Goal: Find contact information: Find contact information

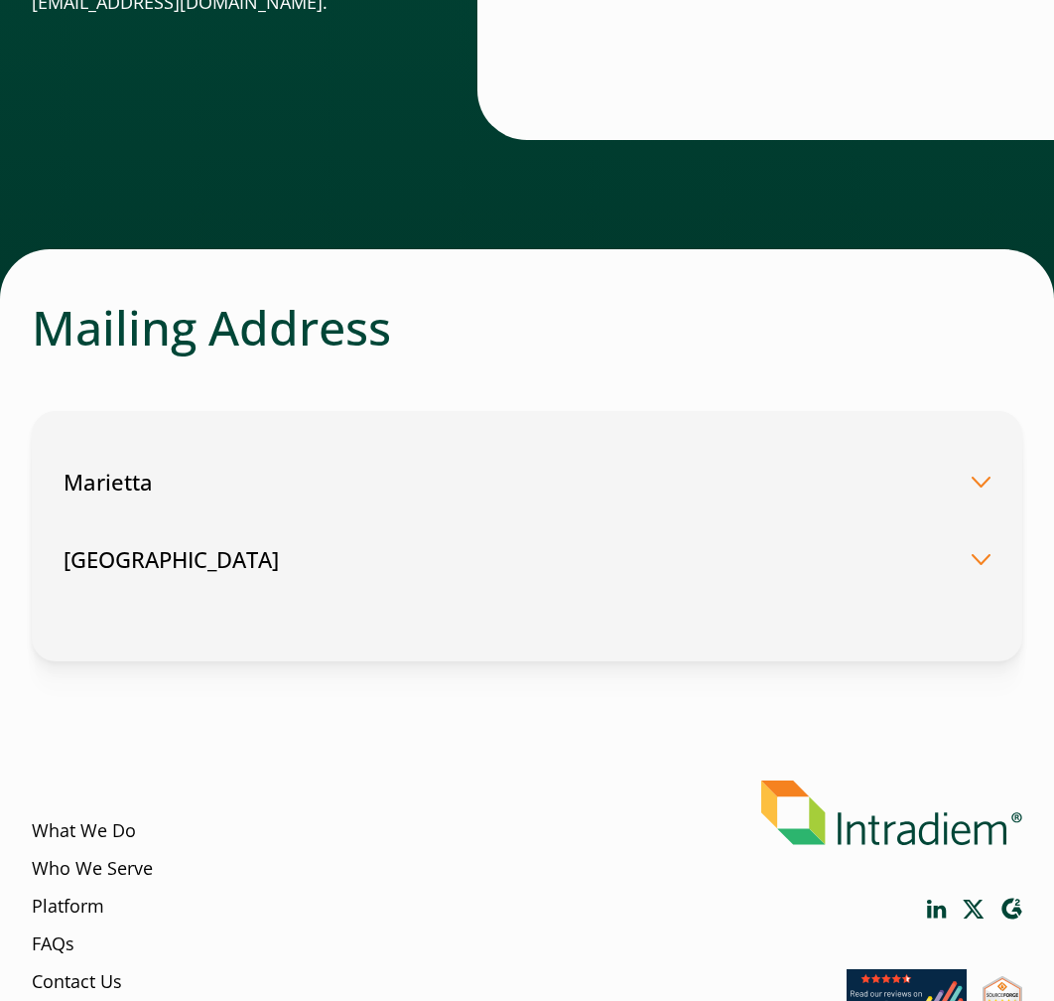
scroll to position [596, 0]
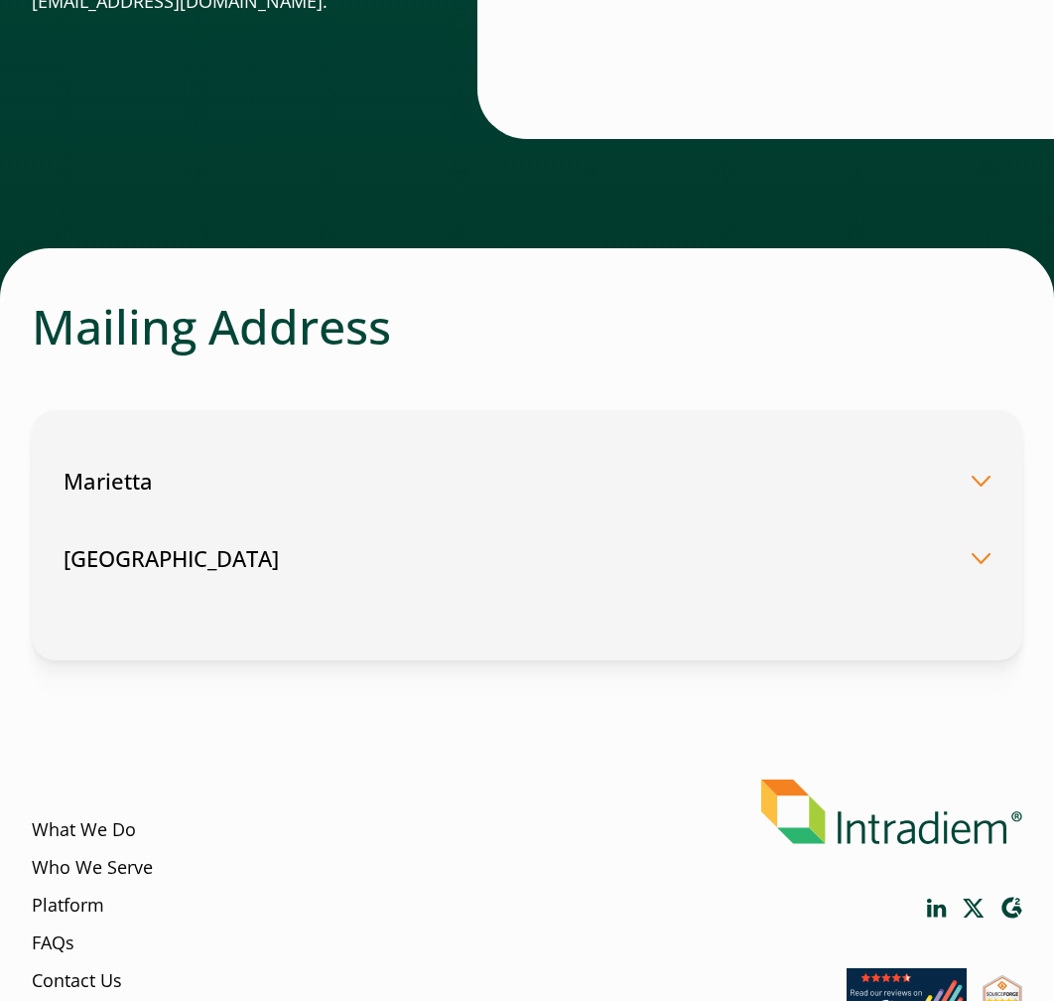
click at [337, 473] on button "Marietta" at bounding box center [527, 480] width 927 height 77
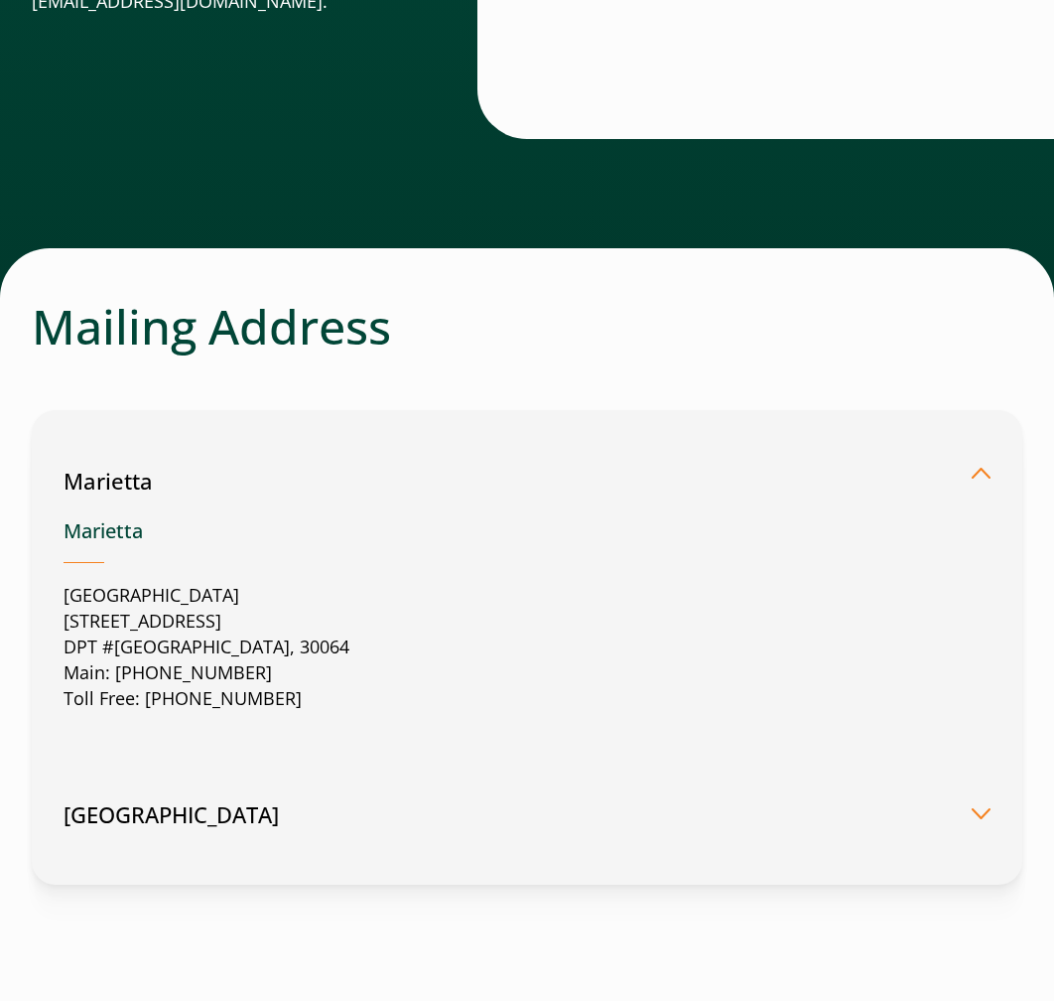
drag, startPoint x: 58, startPoint y: 590, endPoint x: 386, endPoint y: 635, distance: 331.7
click at [386, 635] on div "Marietta Marietta United States 2500 Dallas Highway Suite 202 DPT #37049 Mariet…" at bounding box center [527, 647] width 991 height 474
copy p "United States 2500 Dallas Highway Suite 202 DPT #37049 Marietta, GA, US, 30064"
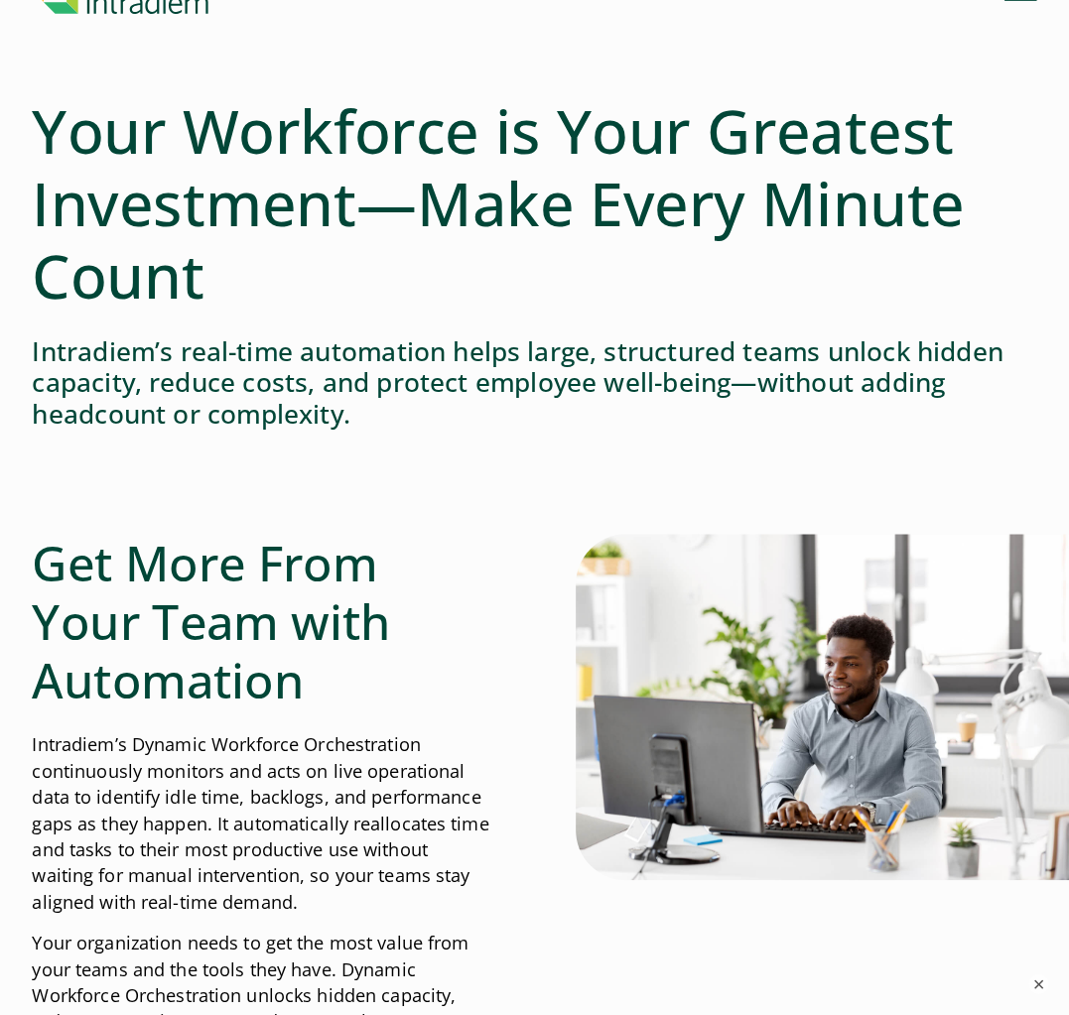
scroll to position [99, 0]
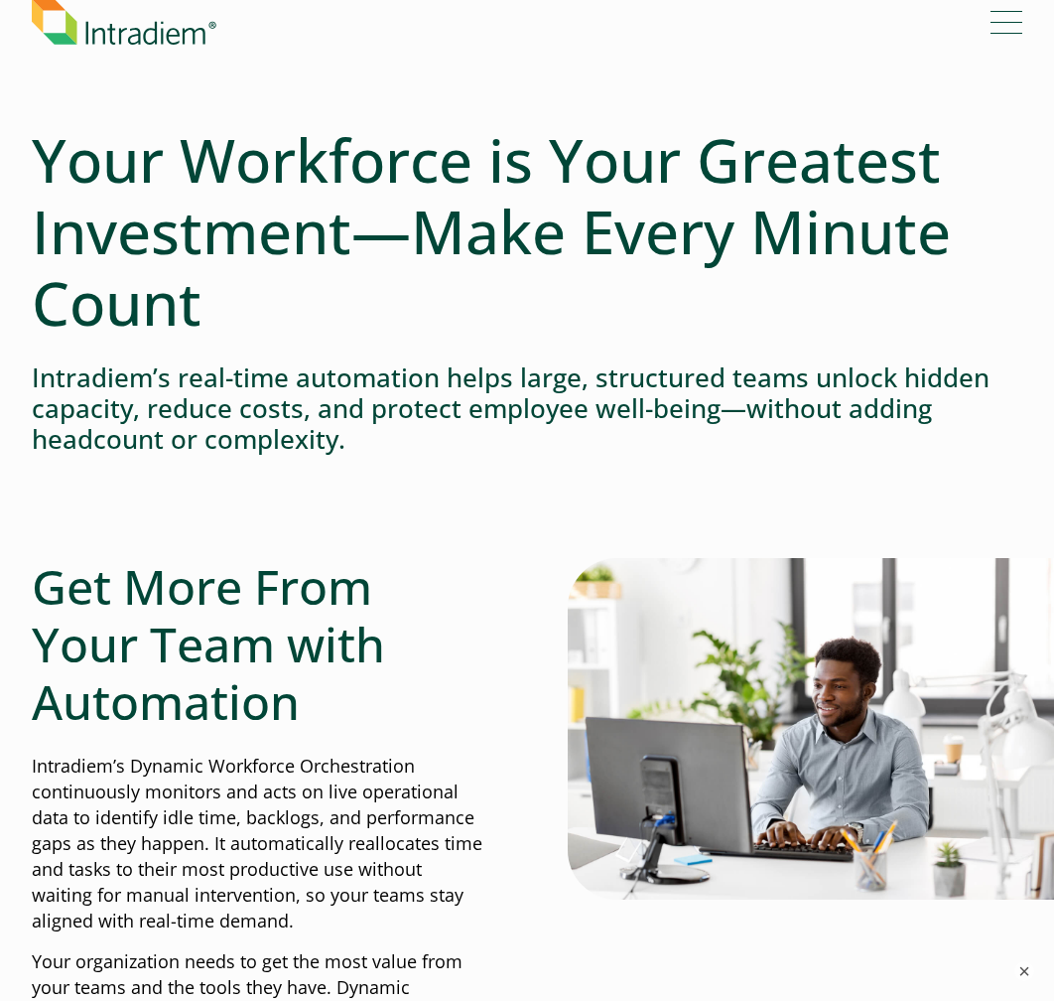
click at [1009, 7] on button "Menu" at bounding box center [1007, 22] width 32 height 32
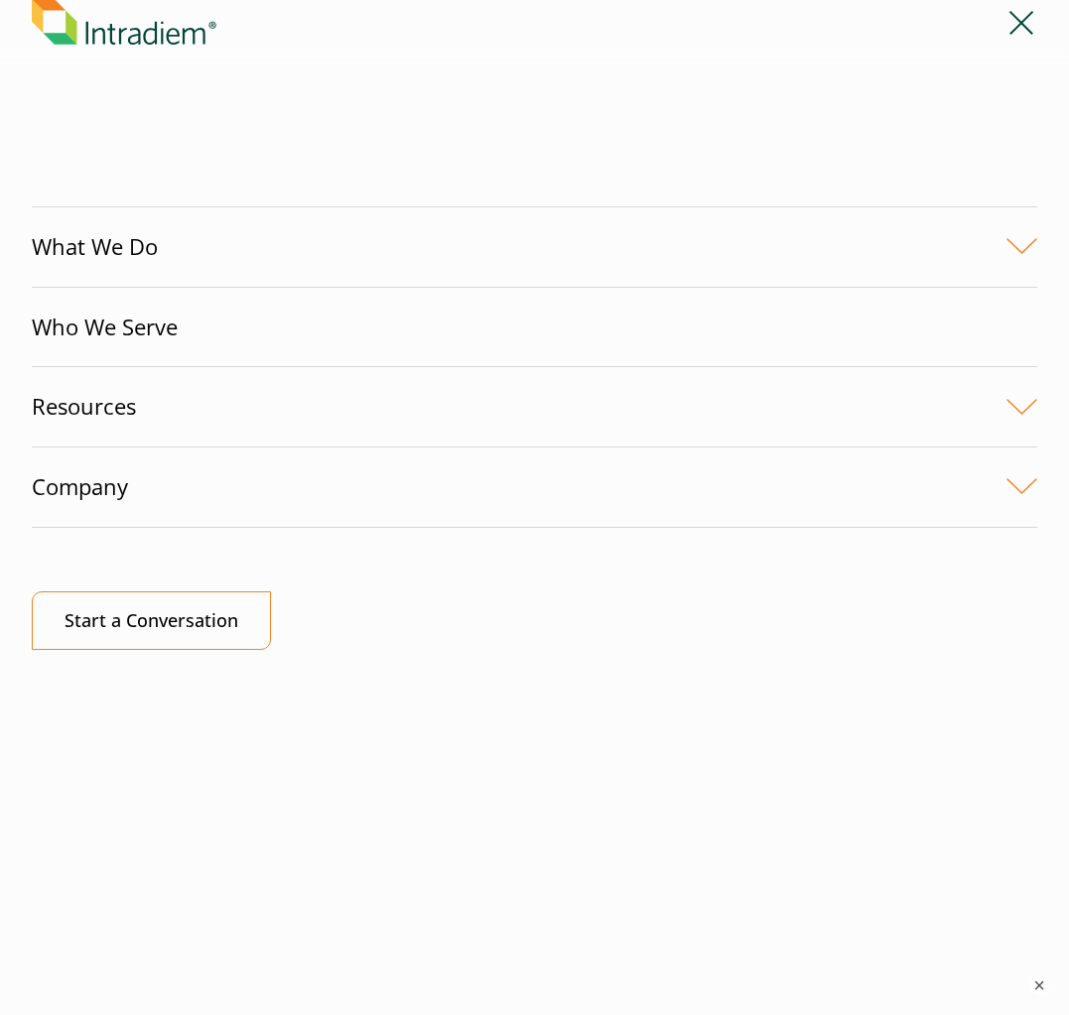
click at [182, 479] on link "Company" at bounding box center [534, 487] width 1005 height 79
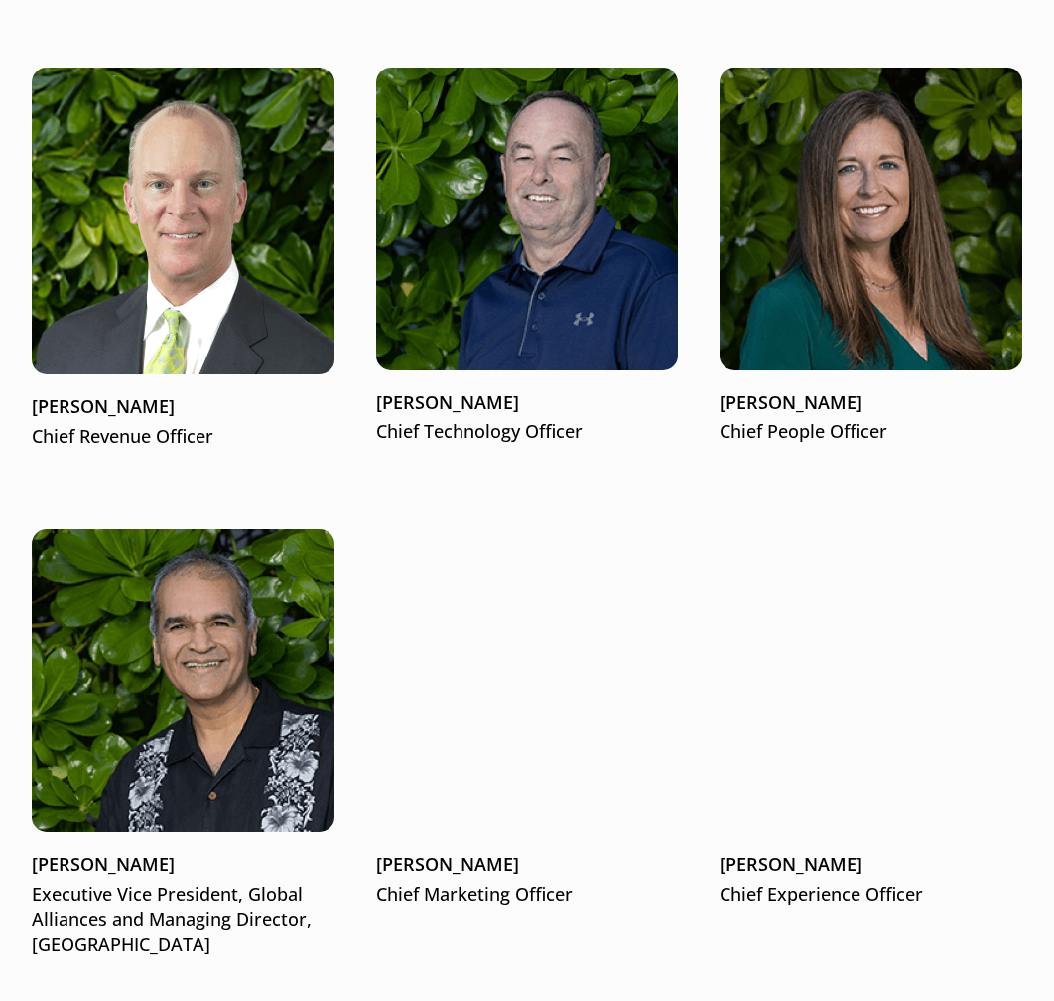
scroll to position [2878, 0]
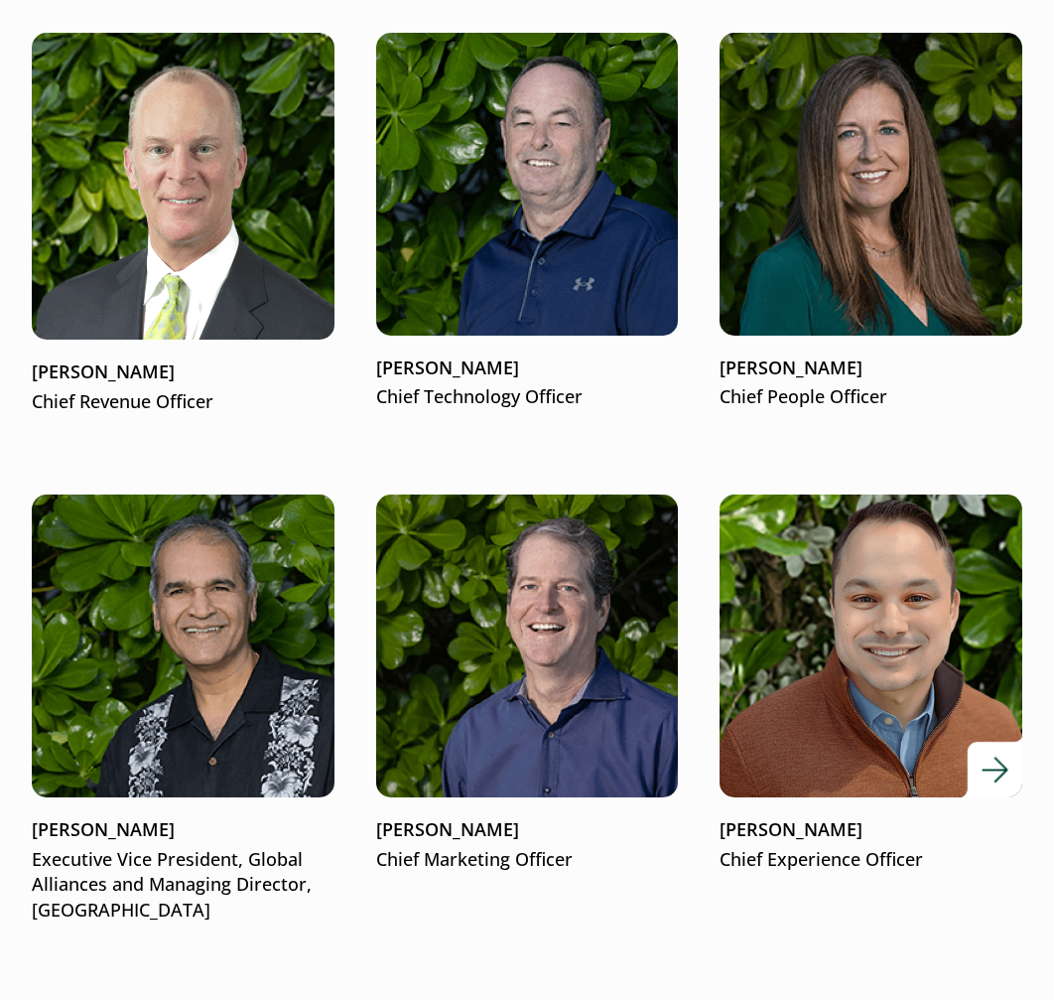
click at [823, 686] on img at bounding box center [871, 646] width 363 height 363
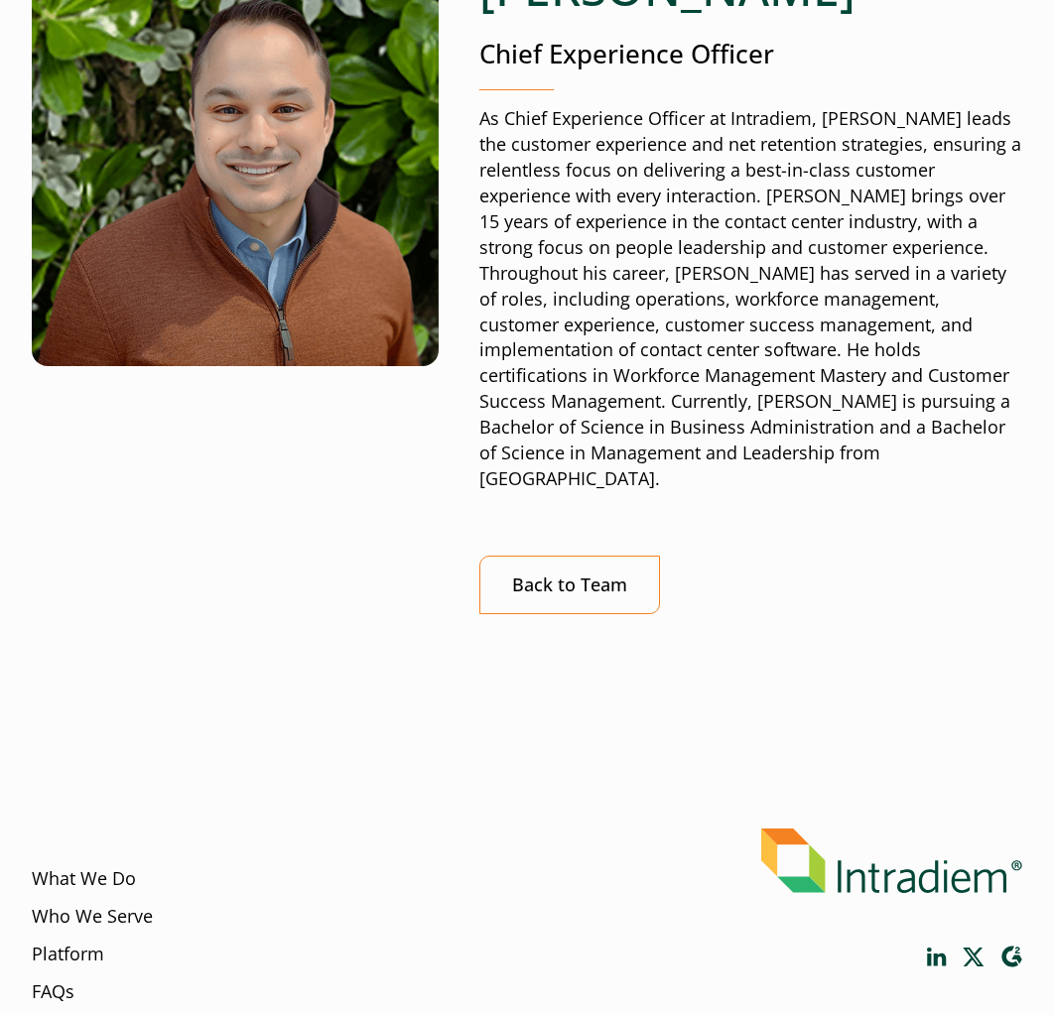
scroll to position [397, 0]
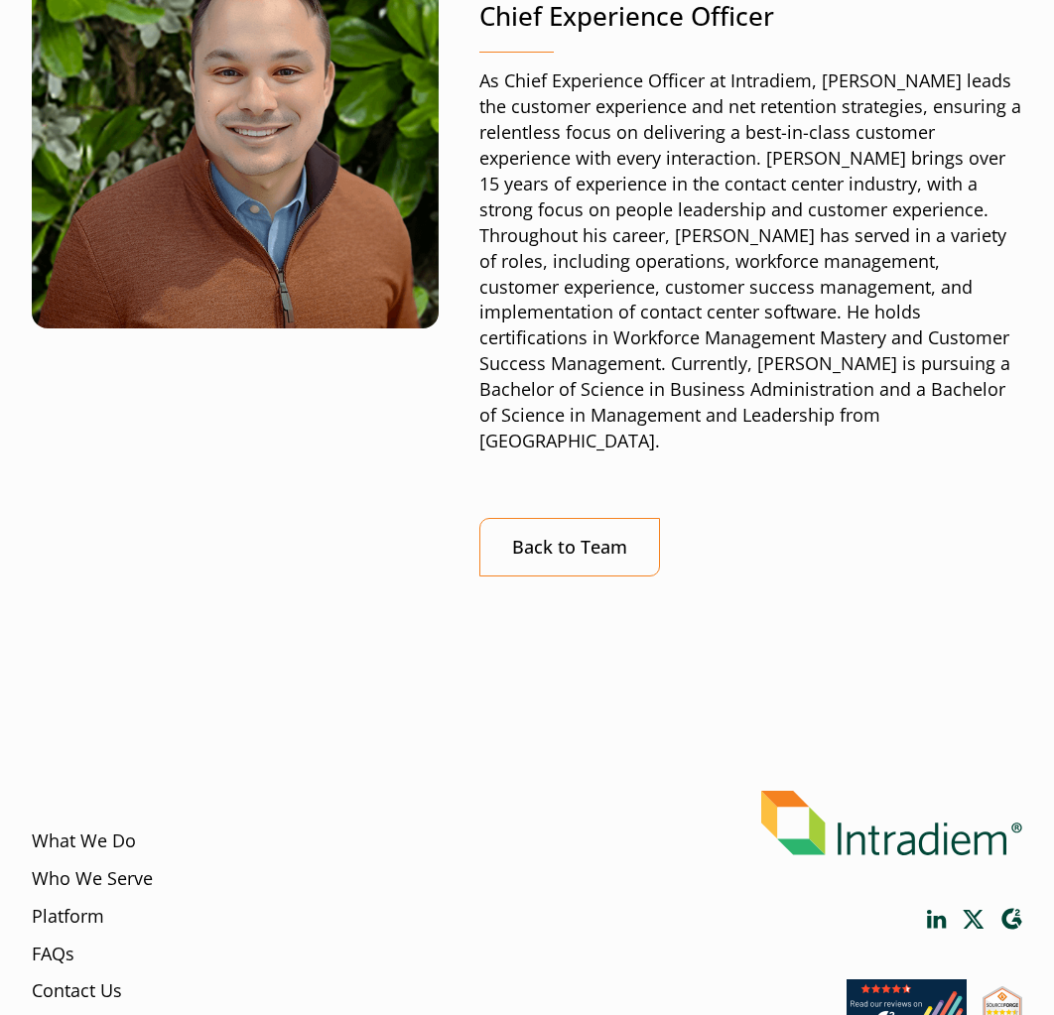
click at [172, 49] on img at bounding box center [235, 125] width 407 height 407
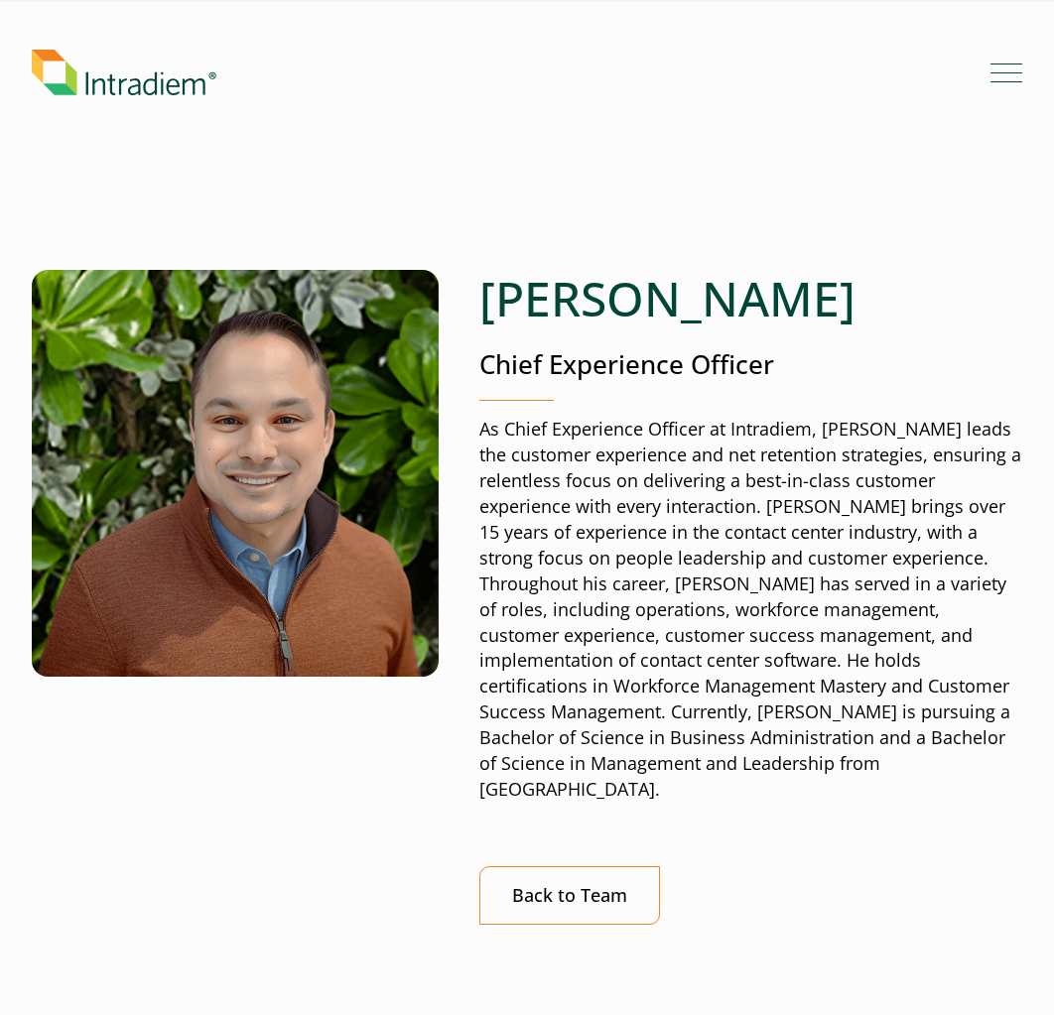
scroll to position [0, 0]
